Goal: Task Accomplishment & Management: Complete application form

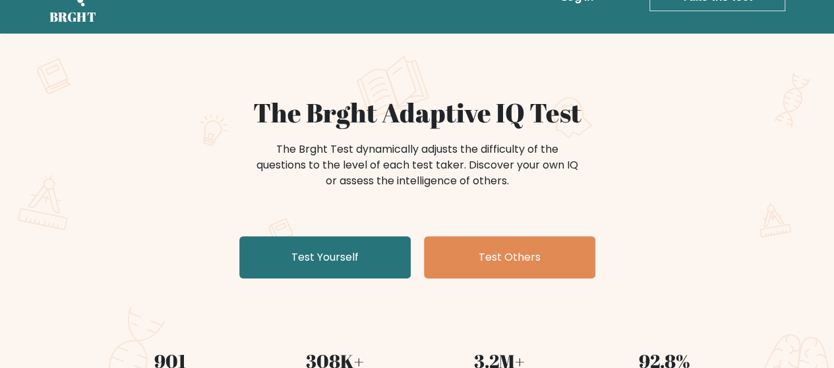
scroll to position [66, 0]
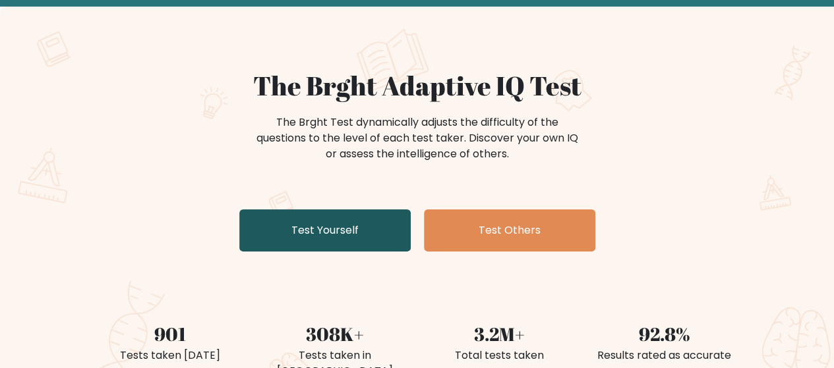
click at [335, 231] on link "Test Yourself" at bounding box center [324, 231] width 171 height 42
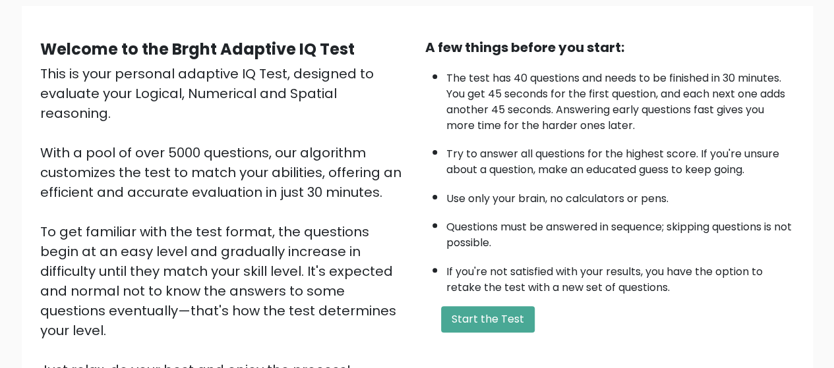
scroll to position [235, 0]
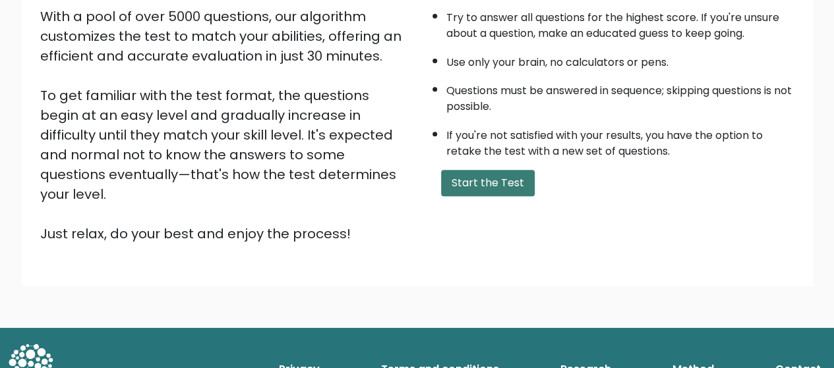
click at [472, 180] on button "Start the Test" at bounding box center [488, 183] width 94 height 26
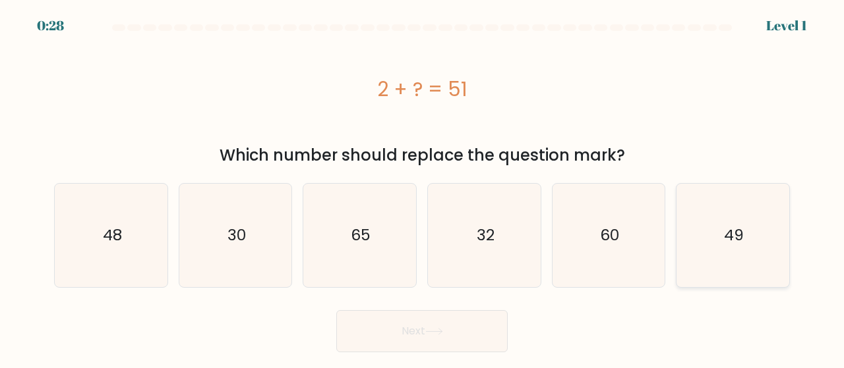
click at [743, 243] on icon "49" at bounding box center [732, 235] width 103 height 103
click at [422, 188] on input "f. 49" at bounding box center [422, 186] width 1 height 3
radio input "true"
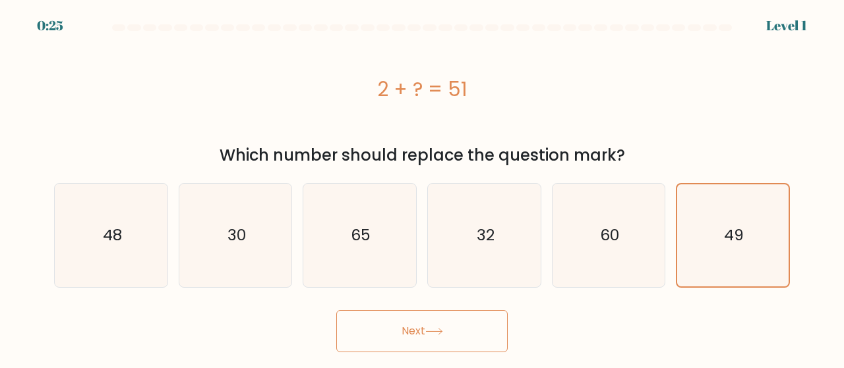
click at [483, 328] on button "Next" at bounding box center [421, 331] width 171 height 42
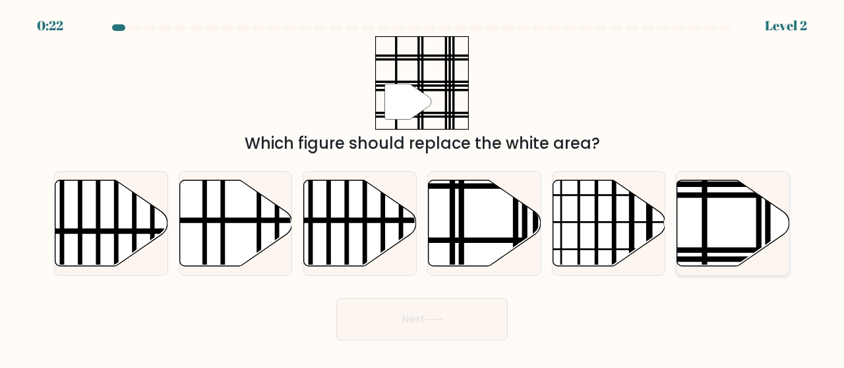
click at [727, 232] on icon at bounding box center [733, 223] width 113 height 86
click at [422, 188] on input "f." at bounding box center [422, 186] width 1 height 3
radio input "true"
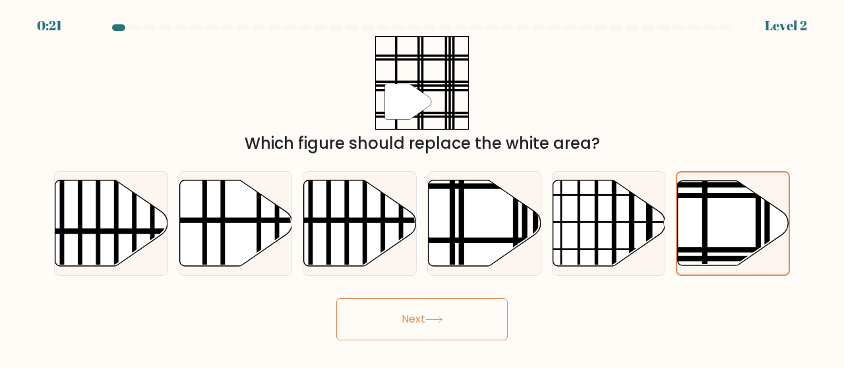
click at [398, 324] on button "Next" at bounding box center [421, 320] width 171 height 42
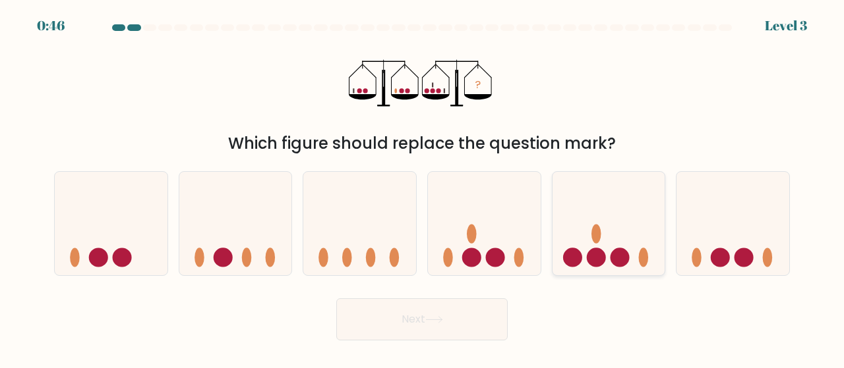
click at [663, 210] on icon at bounding box center [608, 223] width 113 height 93
click at [422, 188] on input "e." at bounding box center [422, 186] width 1 height 3
radio input "true"
click at [420, 326] on button "Next" at bounding box center [421, 320] width 171 height 42
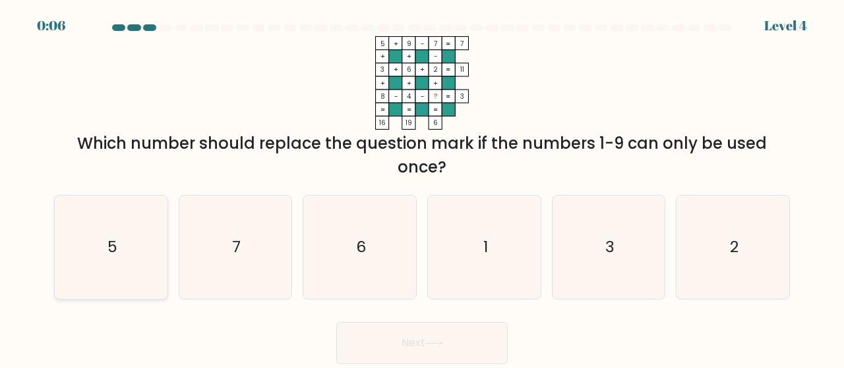
click at [108, 258] on icon "5" at bounding box center [110, 247] width 103 height 103
click at [422, 188] on input "a. 5" at bounding box center [422, 186] width 1 height 3
radio input "true"
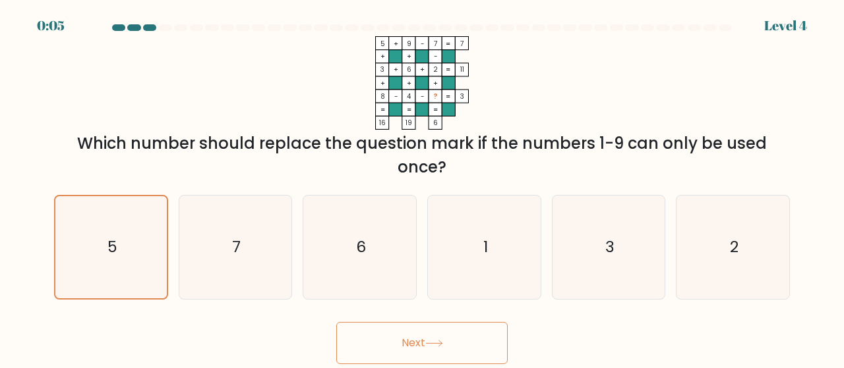
click at [500, 337] on button "Next" at bounding box center [421, 343] width 171 height 42
click at [467, 344] on button "Next" at bounding box center [421, 343] width 171 height 42
